Goal: Navigation & Orientation: Find specific page/section

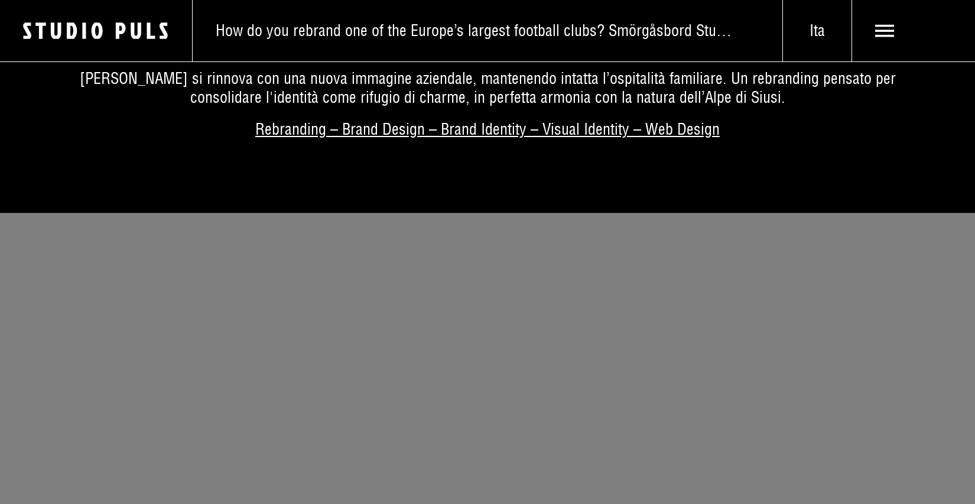
scroll to position [4671, 0]
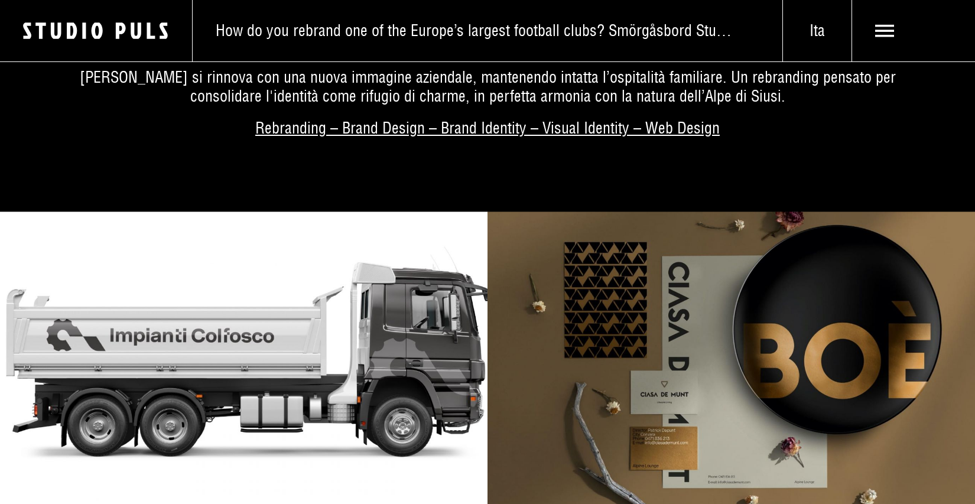
click at [332, 359] on img at bounding box center [244, 364] width 488 height 305
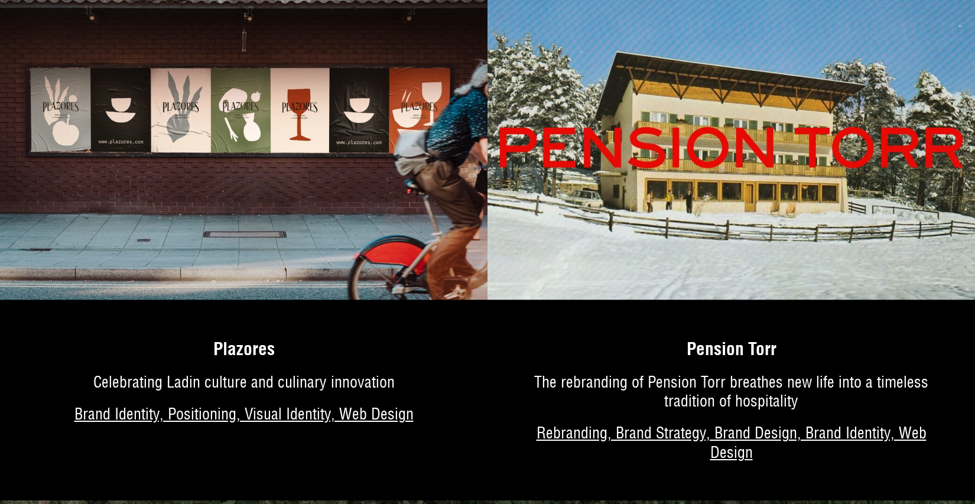
scroll to position [3607, 0]
click at [735, 204] on img at bounding box center [732, 147] width 488 height 305
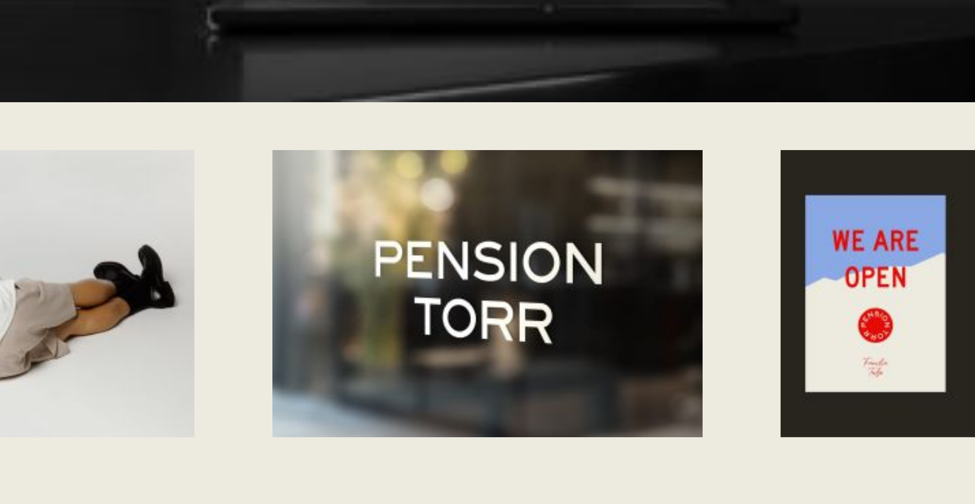
scroll to position [4825, 0]
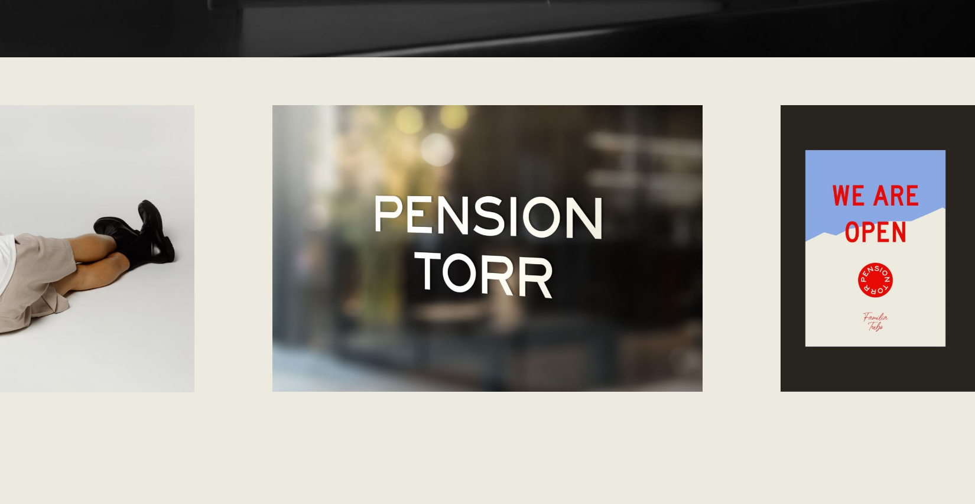
click at [875, 276] on div "Next slide" at bounding box center [912, 248] width 127 height 287
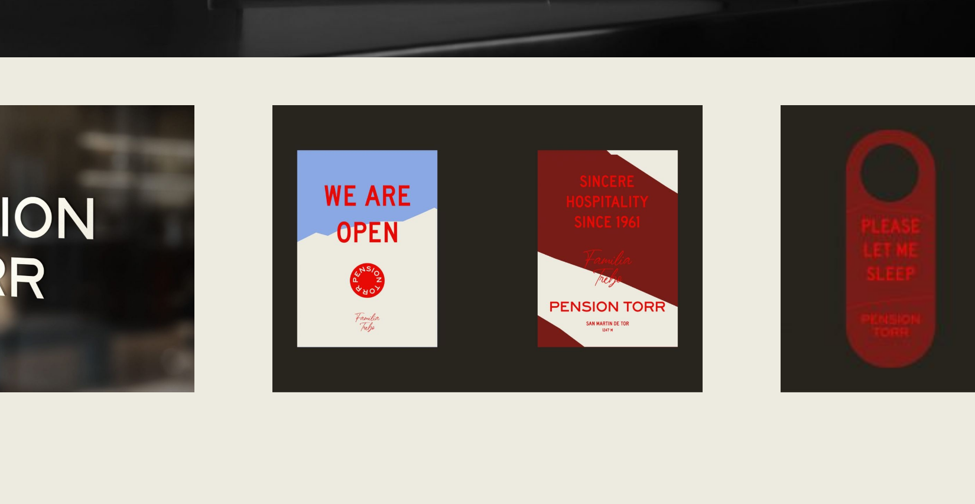
click at [875, 276] on div "Next slide" at bounding box center [912, 248] width 127 height 287
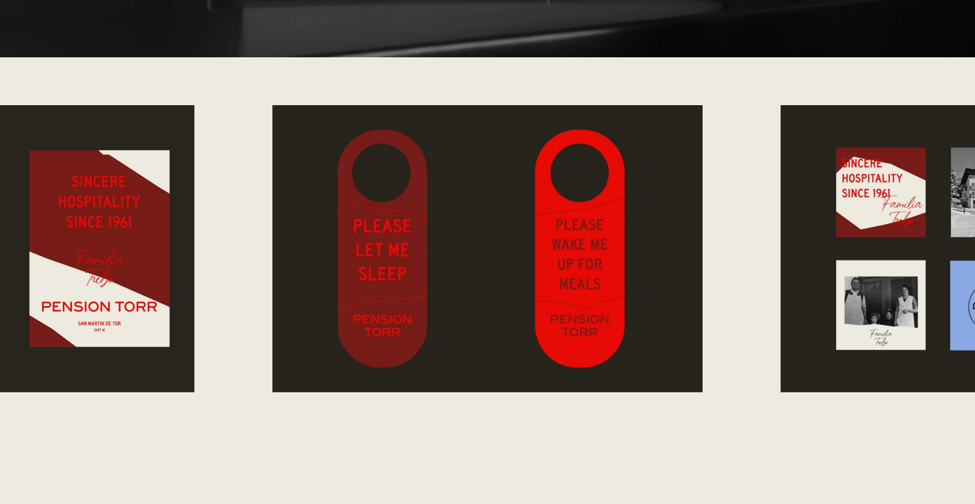
click at [874, 275] on div "Next slide" at bounding box center [912, 248] width 127 height 287
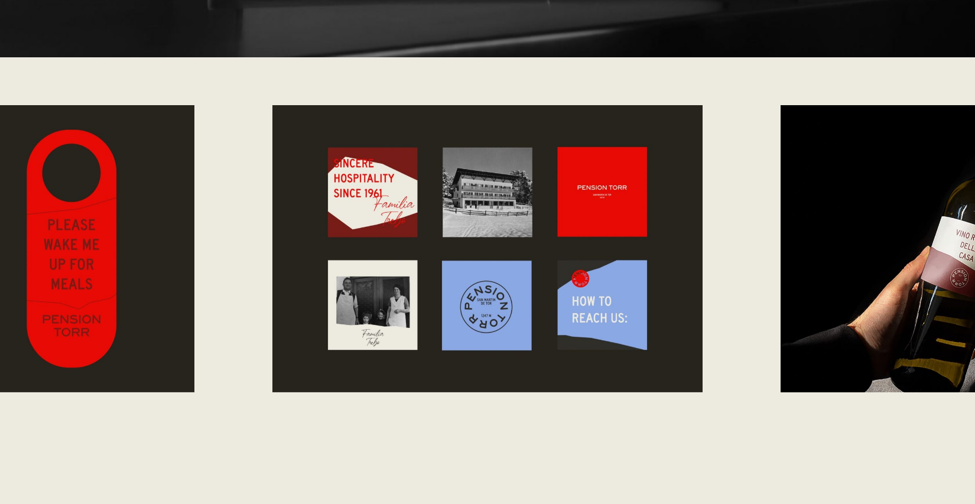
click at [873, 275] on div "Next slide" at bounding box center [912, 248] width 127 height 287
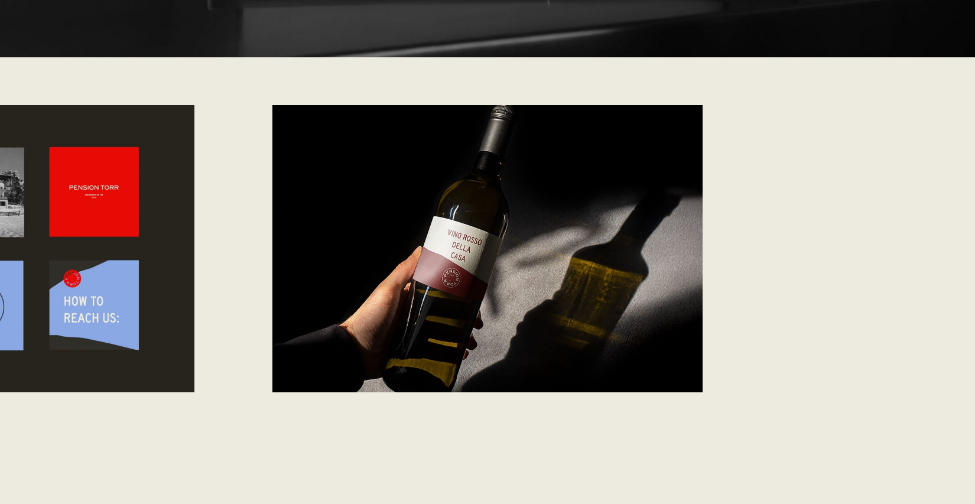
click at [872, 275] on div "Next slide" at bounding box center [912, 248] width 127 height 287
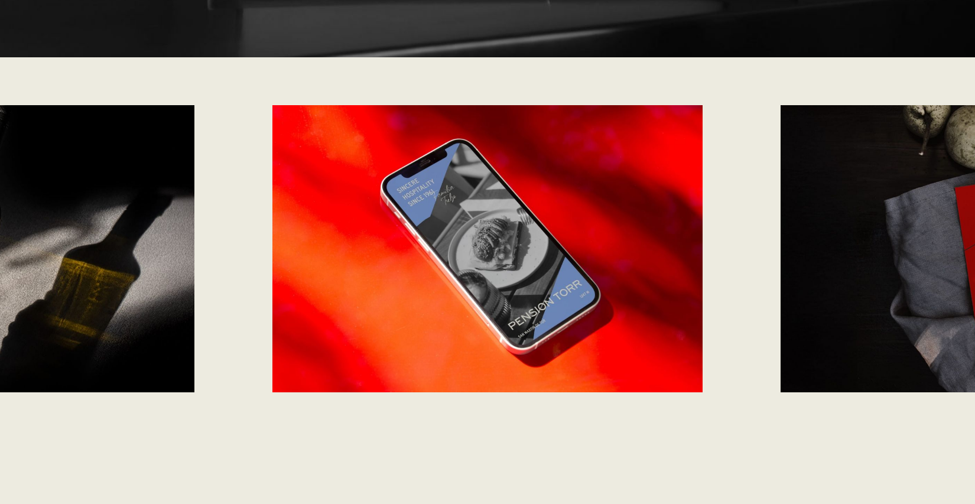
click at [861, 273] on div "Next slide" at bounding box center [912, 248] width 127 height 287
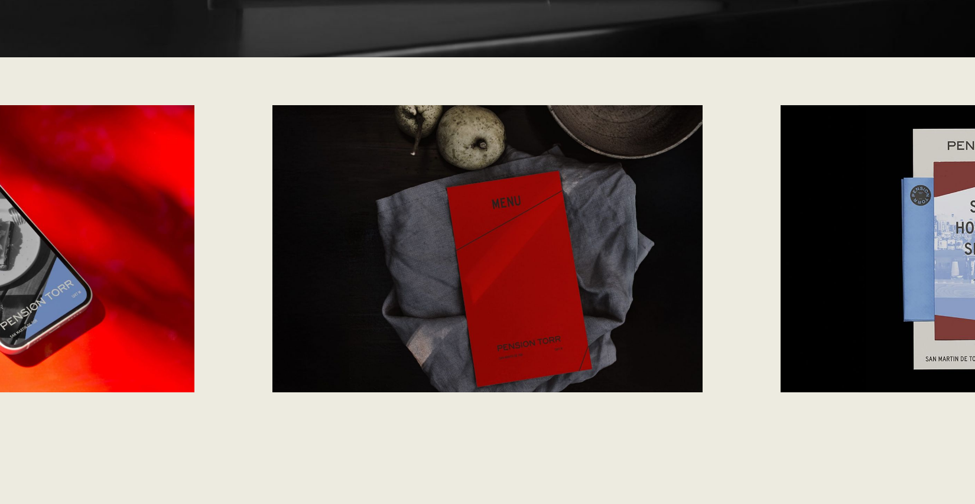
click at [865, 272] on div "Next slide" at bounding box center [912, 248] width 127 height 287
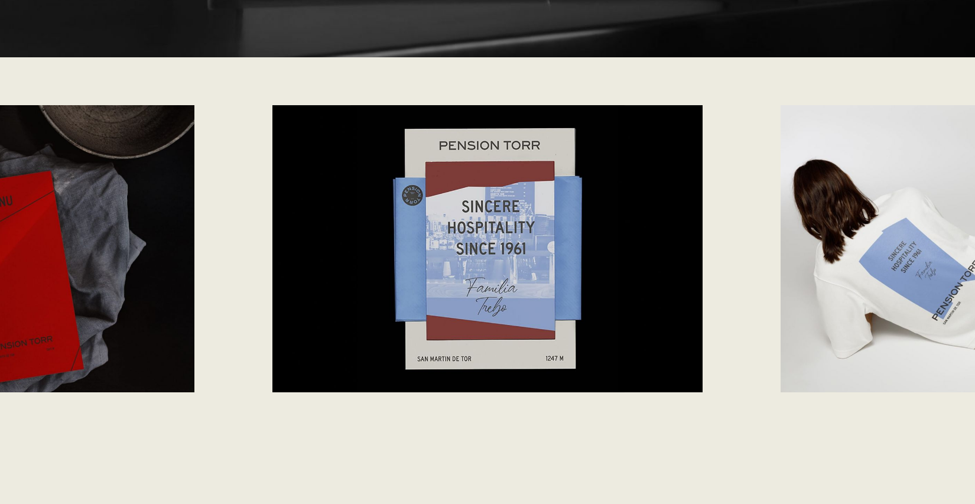
click at [865, 272] on div "Next slide" at bounding box center [912, 248] width 127 height 287
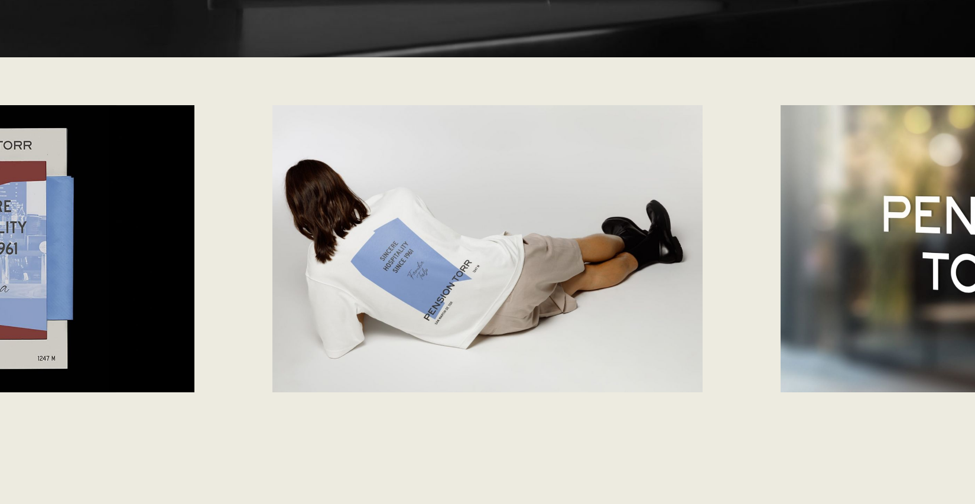
click at [865, 273] on div "Next slide" at bounding box center [912, 248] width 127 height 287
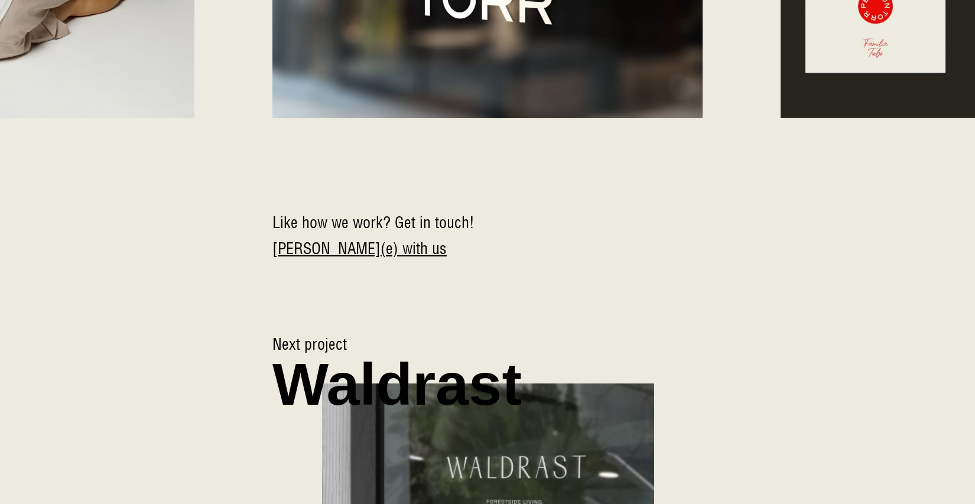
scroll to position [5130, 0]
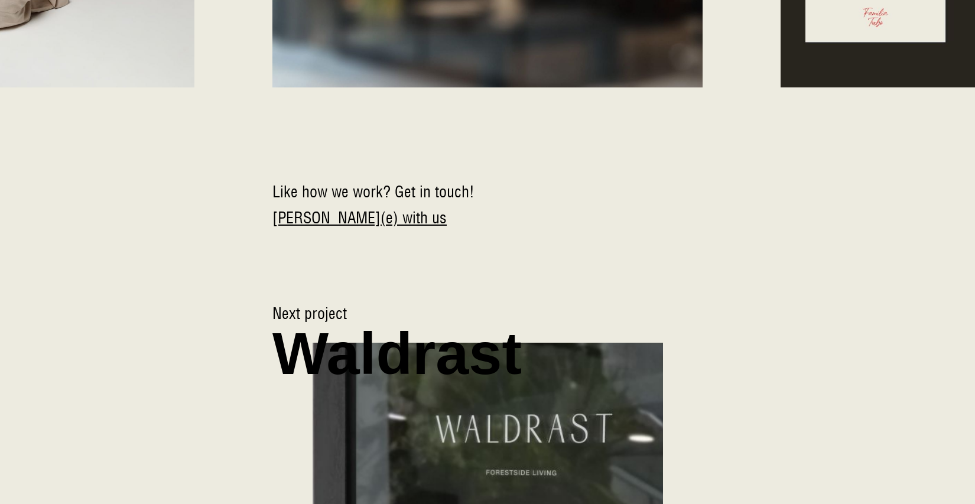
click at [624, 365] on img at bounding box center [487, 443] width 423 height 242
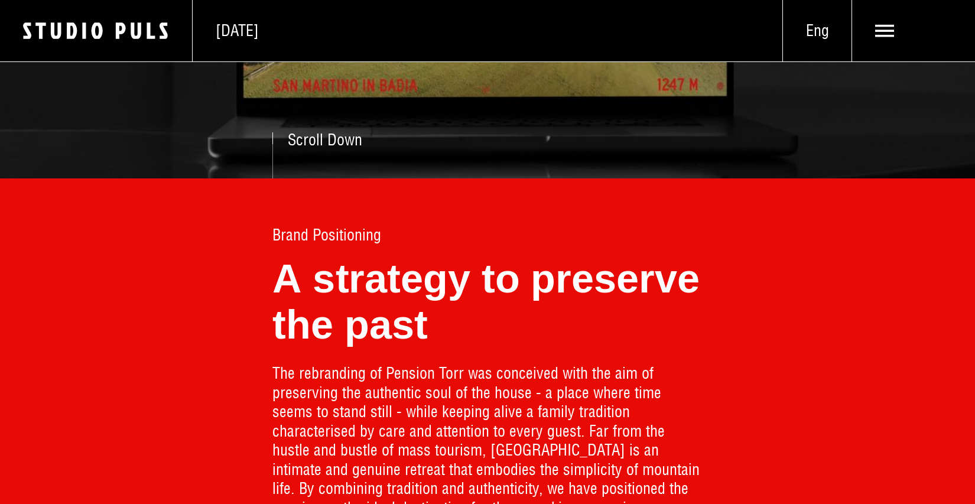
scroll to position [266, 0]
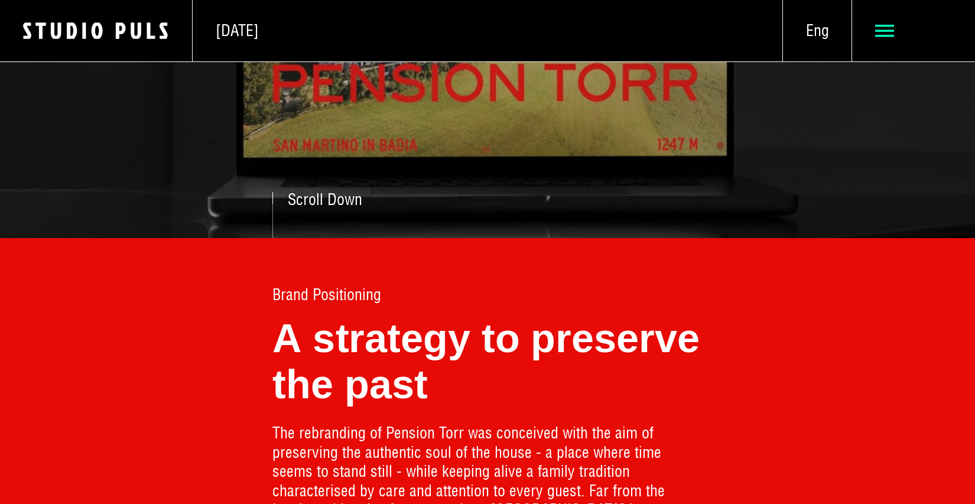
click at [874, 32] on span at bounding box center [913, 30] width 123 height 61
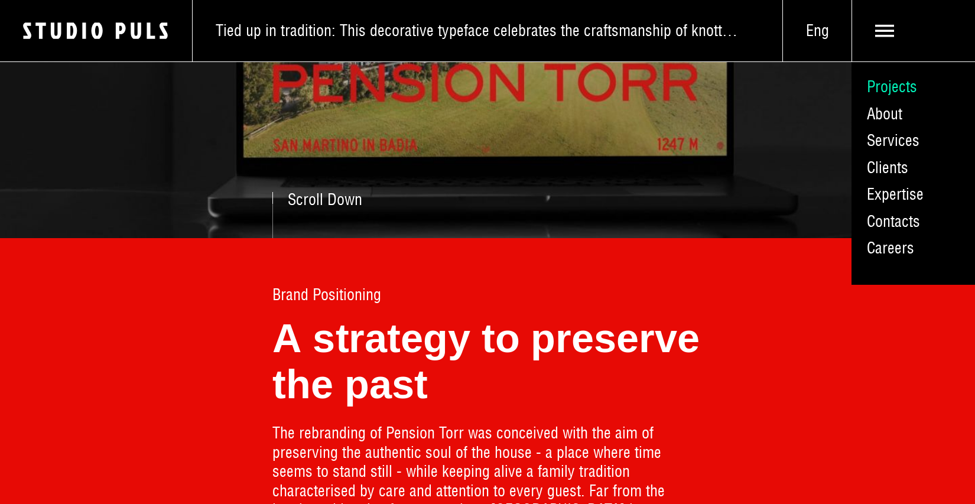
click at [884, 83] on link "Projects" at bounding box center [914, 87] width 124 height 27
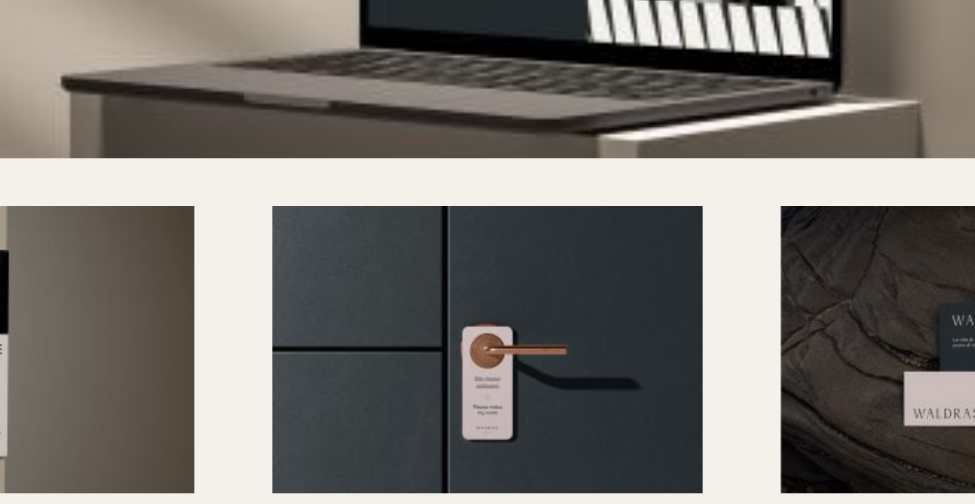
scroll to position [4224, 0]
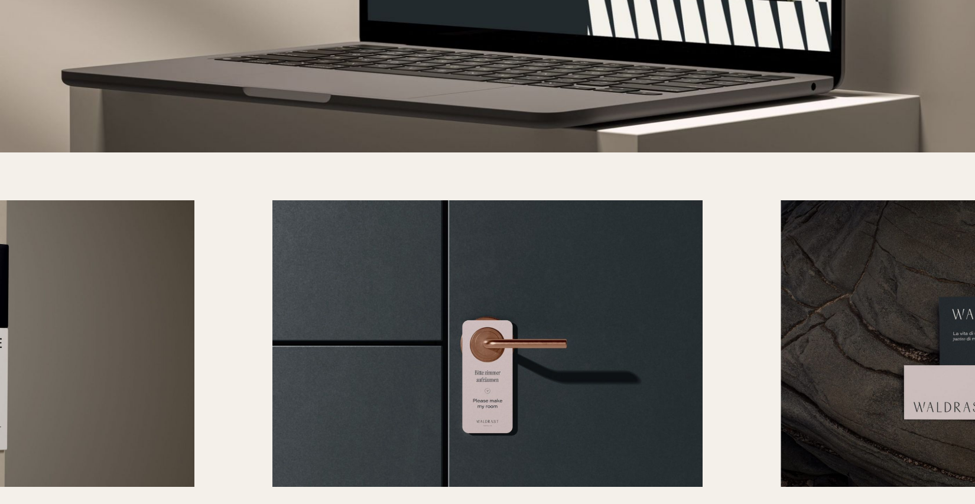
click at [874, 313] on div "Next slide" at bounding box center [912, 343] width 127 height 287
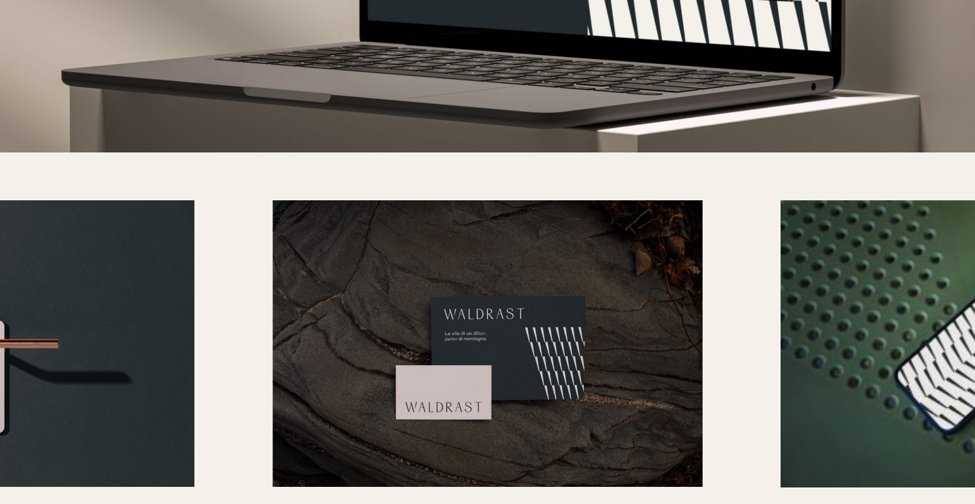
click at [874, 313] on div "Next slide" at bounding box center [912, 343] width 127 height 287
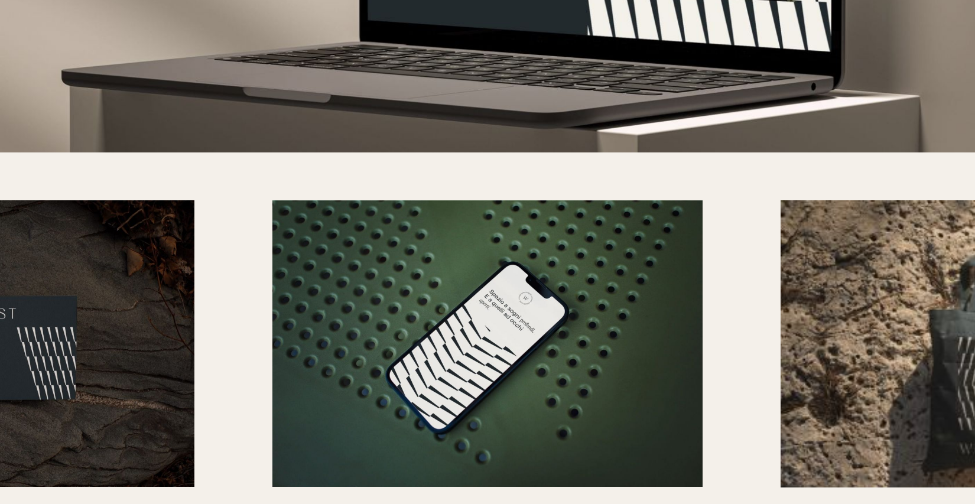
click at [874, 313] on div "Next slide" at bounding box center [912, 343] width 127 height 287
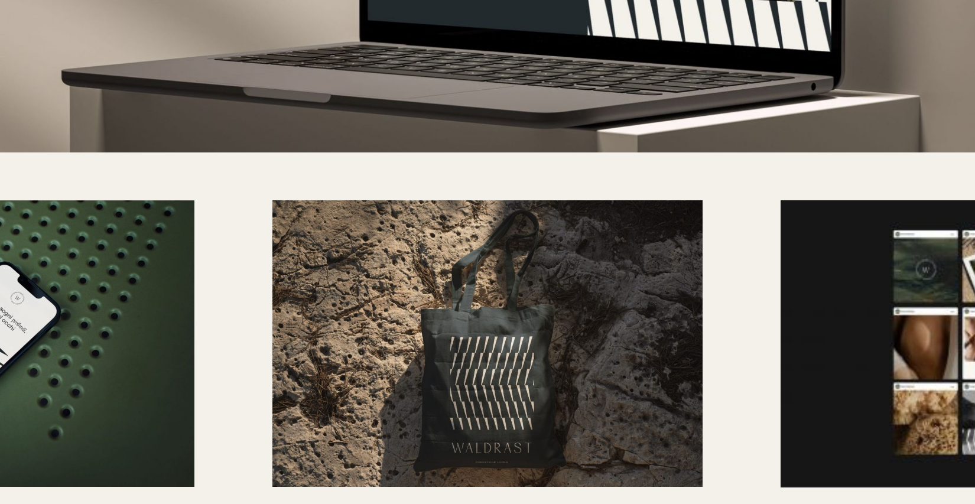
click at [874, 313] on div "Next slide" at bounding box center [912, 343] width 127 height 287
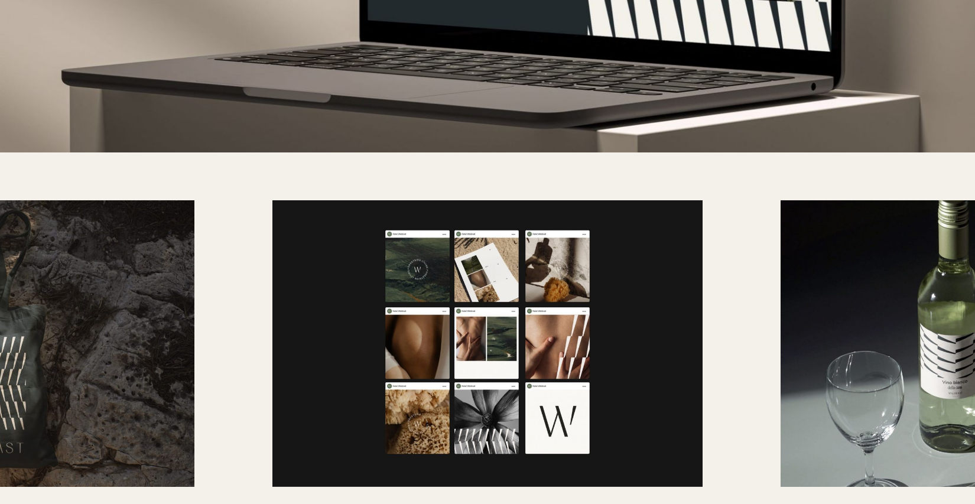
click at [874, 313] on div "Next slide" at bounding box center [912, 343] width 127 height 287
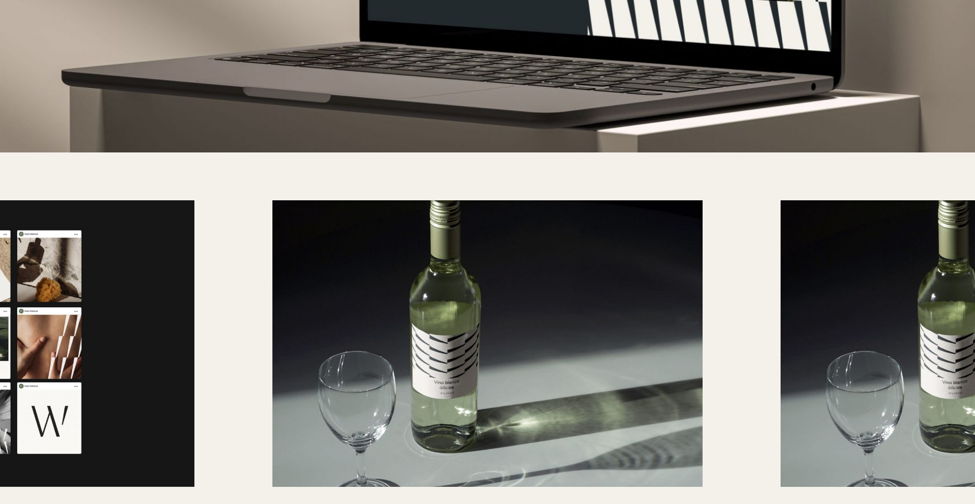
click at [874, 313] on div "Next slide" at bounding box center [912, 343] width 127 height 287
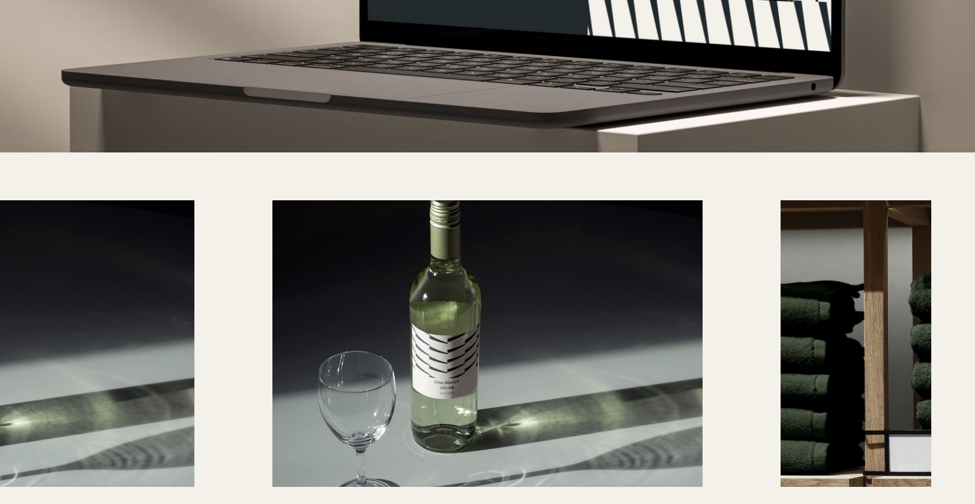
click at [874, 313] on div "Next slide" at bounding box center [912, 343] width 127 height 287
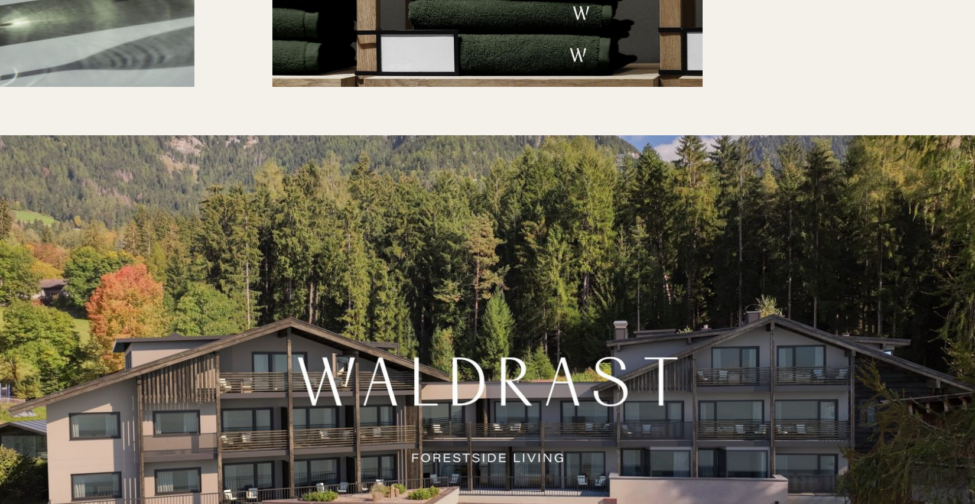
scroll to position [4600, 0]
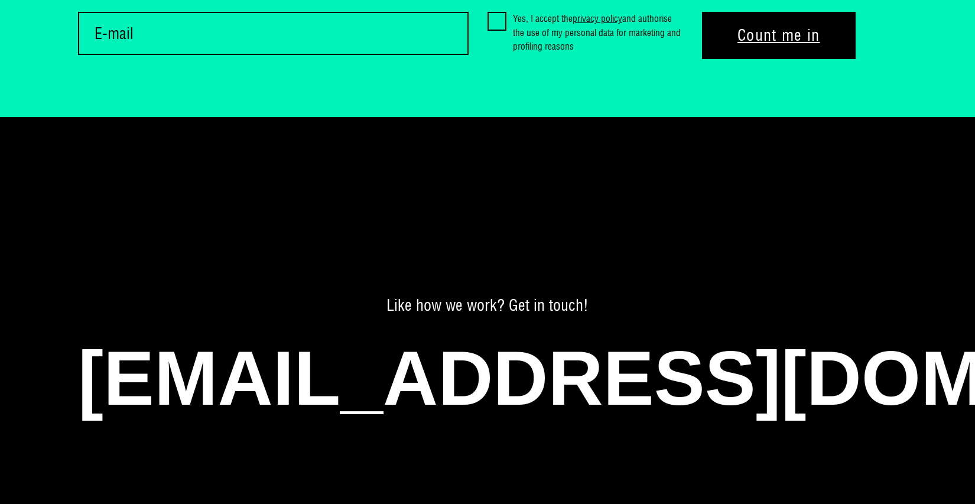
scroll to position [6462, 0]
